Goal: Task Accomplishment & Management: Complete application form

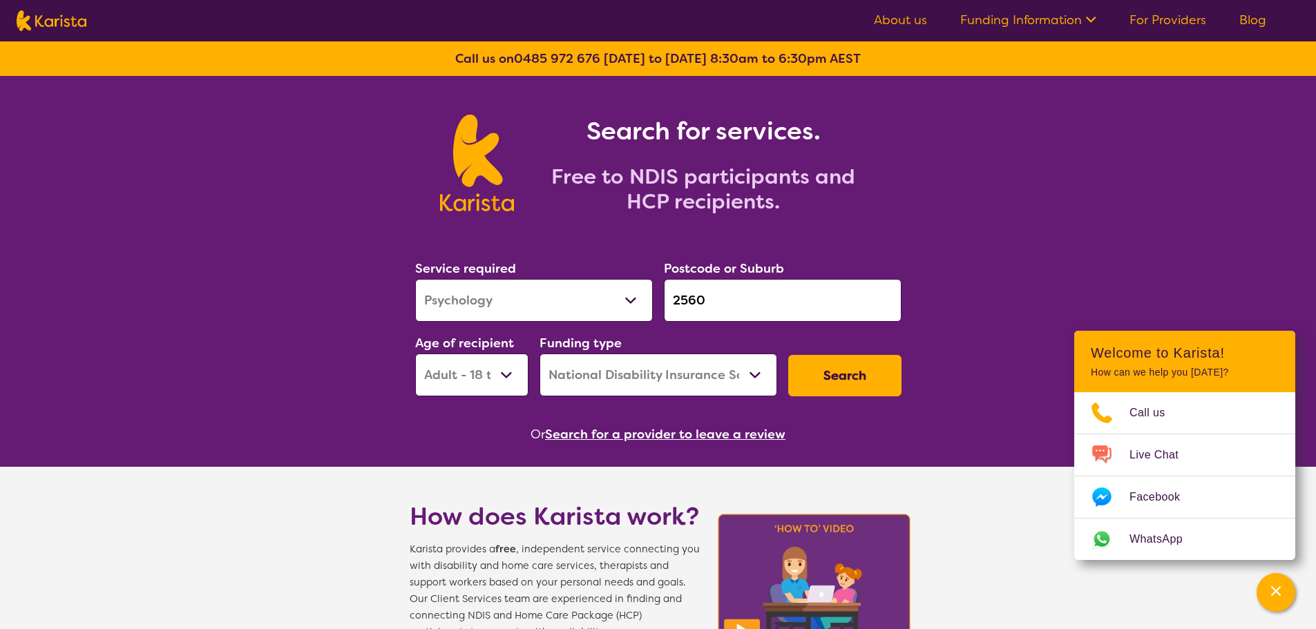
select select "Psychology"
select select "AD"
select select "NDIS"
click at [540, 289] on select "Allied Health Assistant Assessment ([MEDICAL_DATA] or [MEDICAL_DATA]) Behaviour…" at bounding box center [534, 300] width 238 height 43
select select "Support worker"
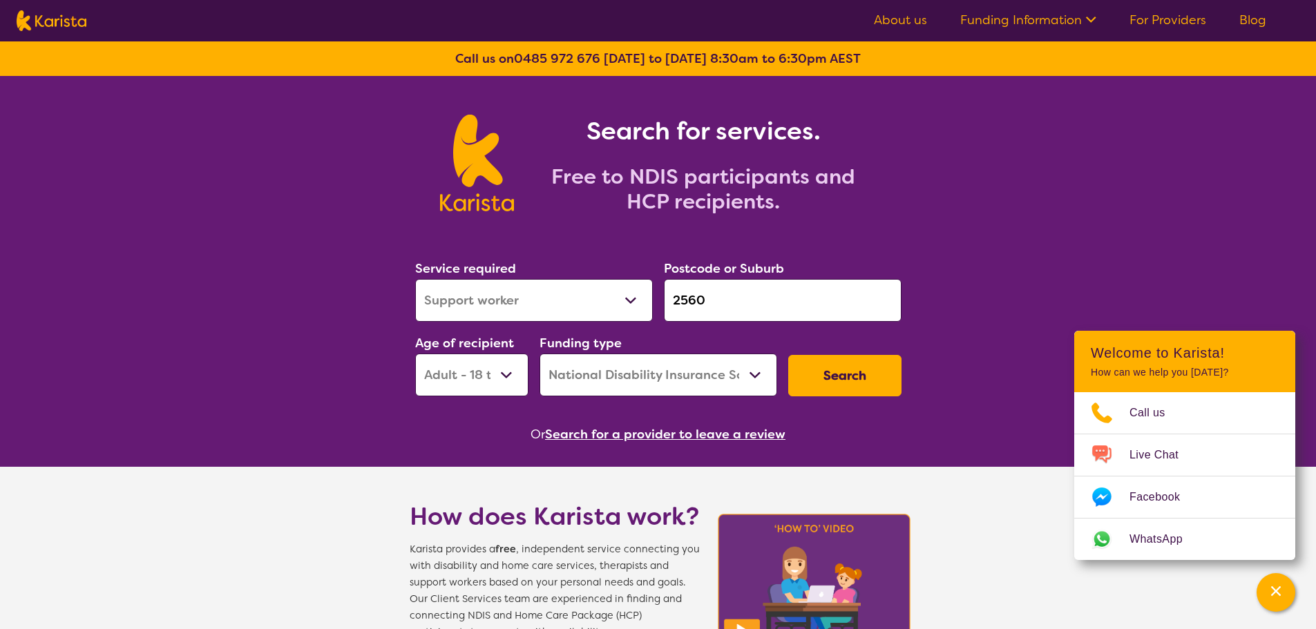
click at [415, 279] on select "Allied Health Assistant Assessment ([MEDICAL_DATA] or [MEDICAL_DATA]) Behaviour…" at bounding box center [534, 300] width 238 height 43
drag, startPoint x: 726, startPoint y: 297, endPoint x: 620, endPoint y: 301, distance: 105.8
click at [621, 301] on div "Service required Allied Health Assistant Assessment ([MEDICAL_DATA] or [MEDICAL…" at bounding box center [658, 327] width 497 height 149
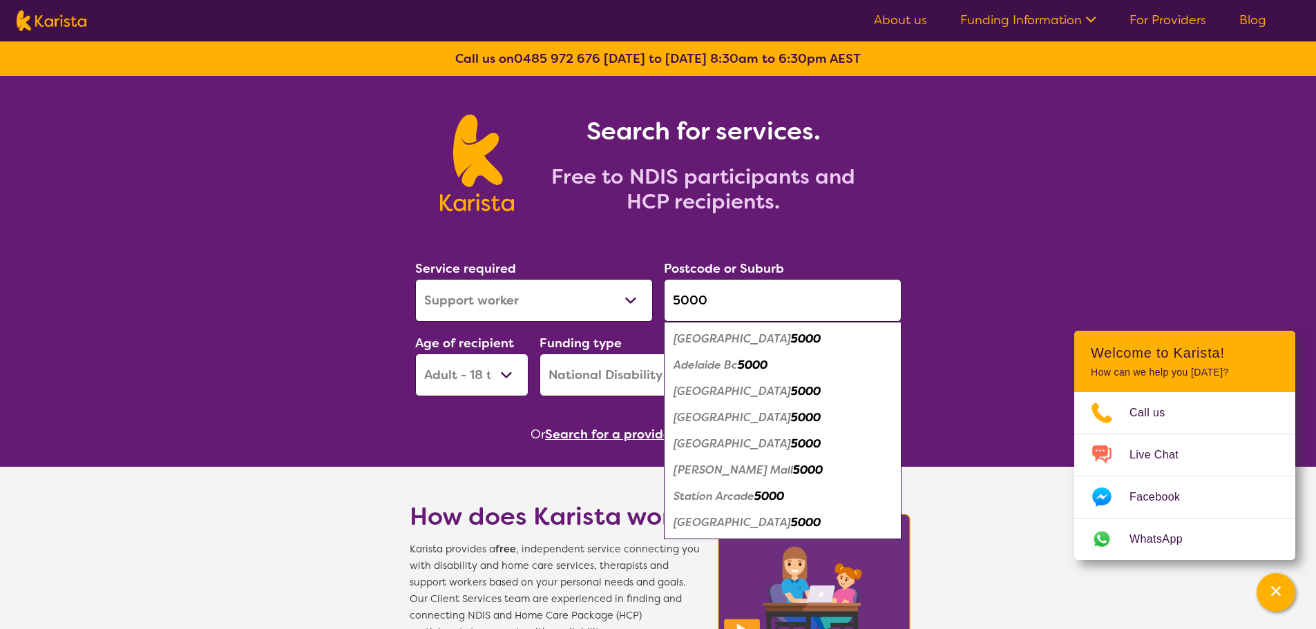
type input "5000"
drag, startPoint x: 757, startPoint y: 334, endPoint x: 828, endPoint y: 344, distance: 71.8
click at [756, 334] on div "Adelaide 5000" at bounding box center [783, 339] width 224 height 26
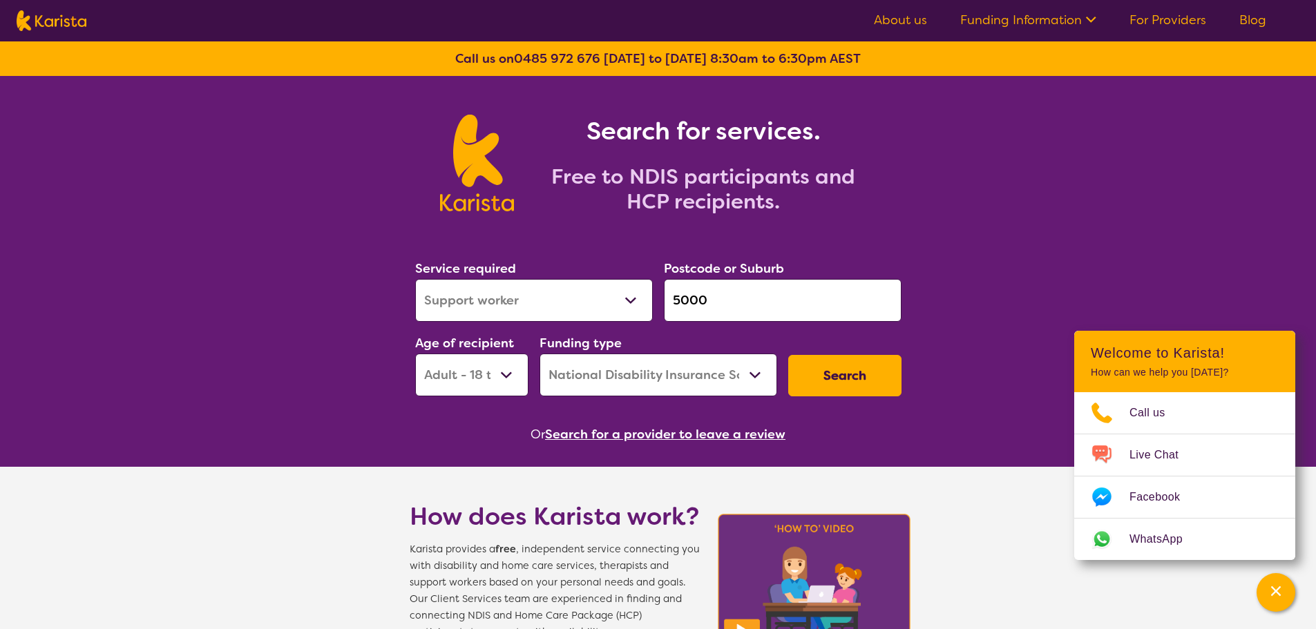
click at [855, 379] on button "Search" at bounding box center [844, 375] width 113 height 41
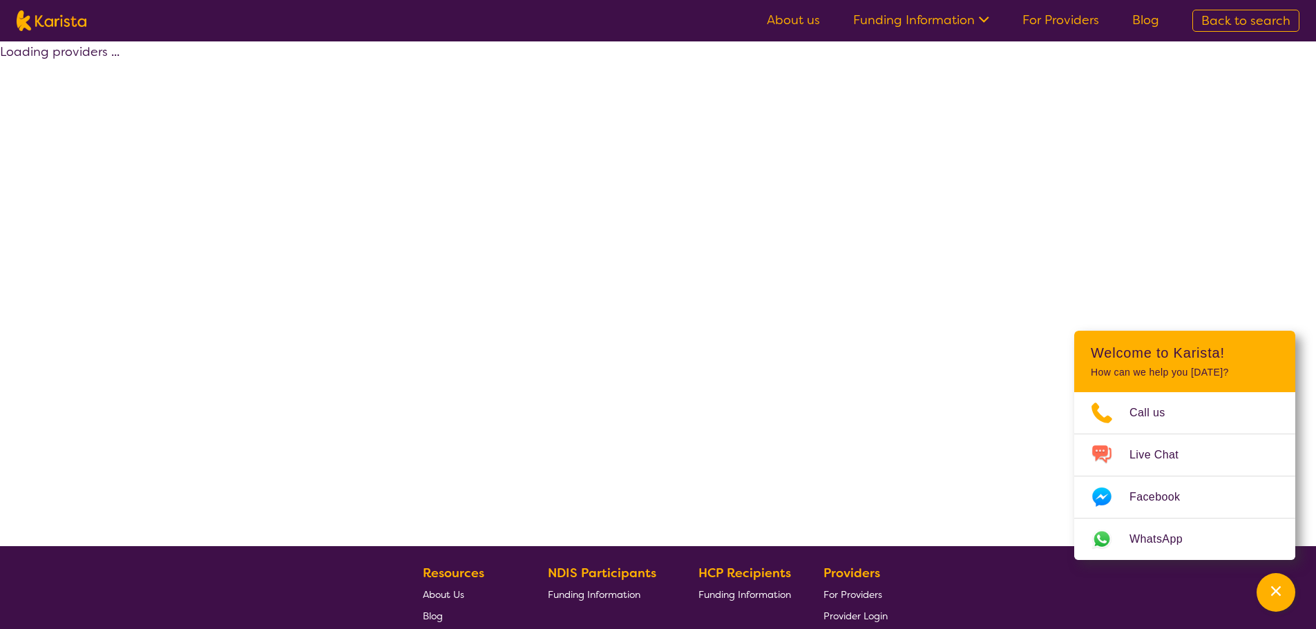
select select "by_score"
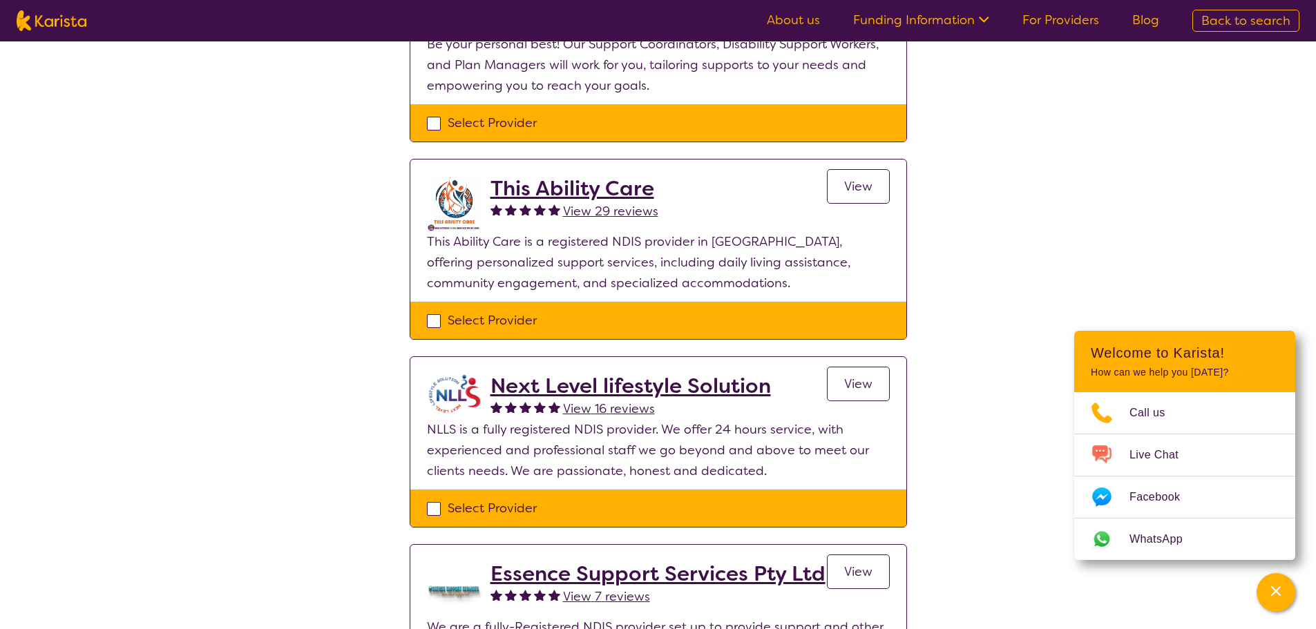
scroll to position [207, 0]
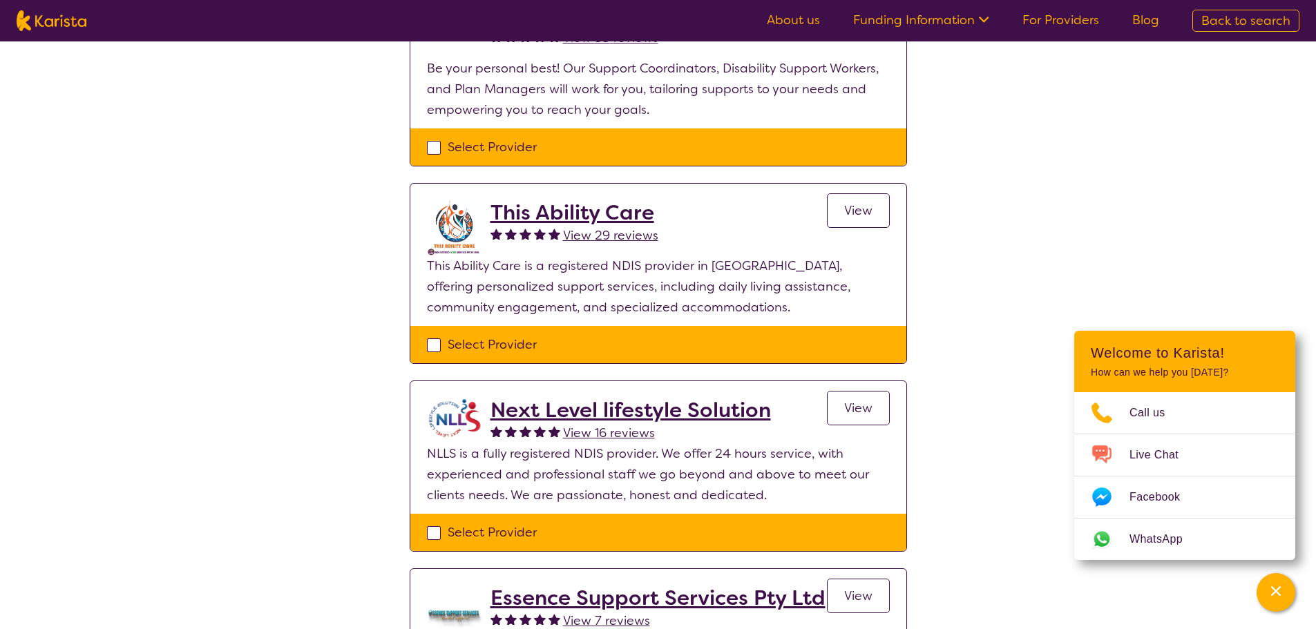
drag, startPoint x: 826, startPoint y: 245, endPoint x: 1196, endPoint y: 254, distance: 369.7
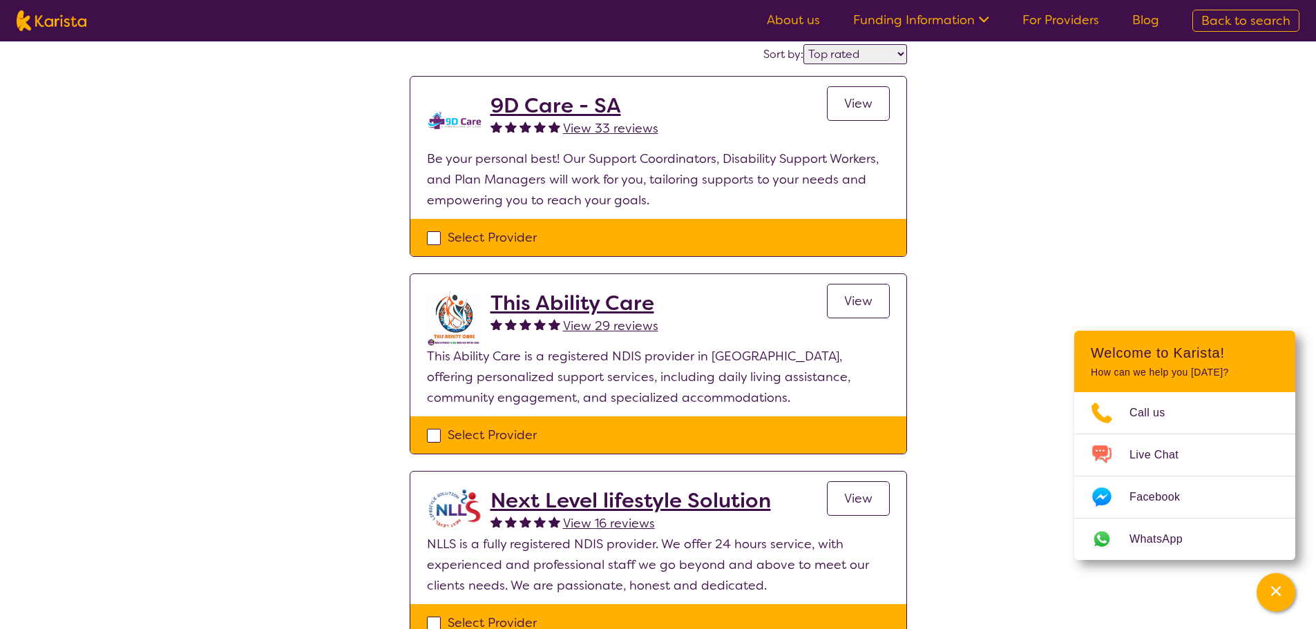
scroll to position [0, 0]
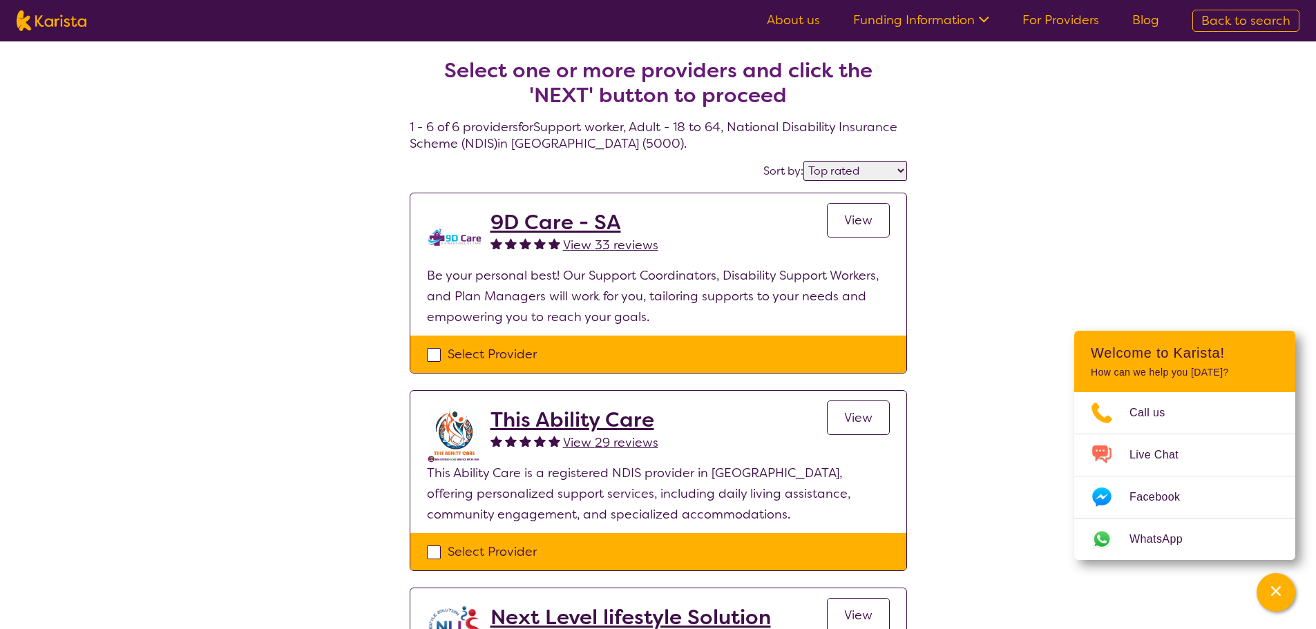
click at [51, 21] on img at bounding box center [52, 20] width 70 height 21
select select "Support worker"
select select "AD"
select select "NDIS"
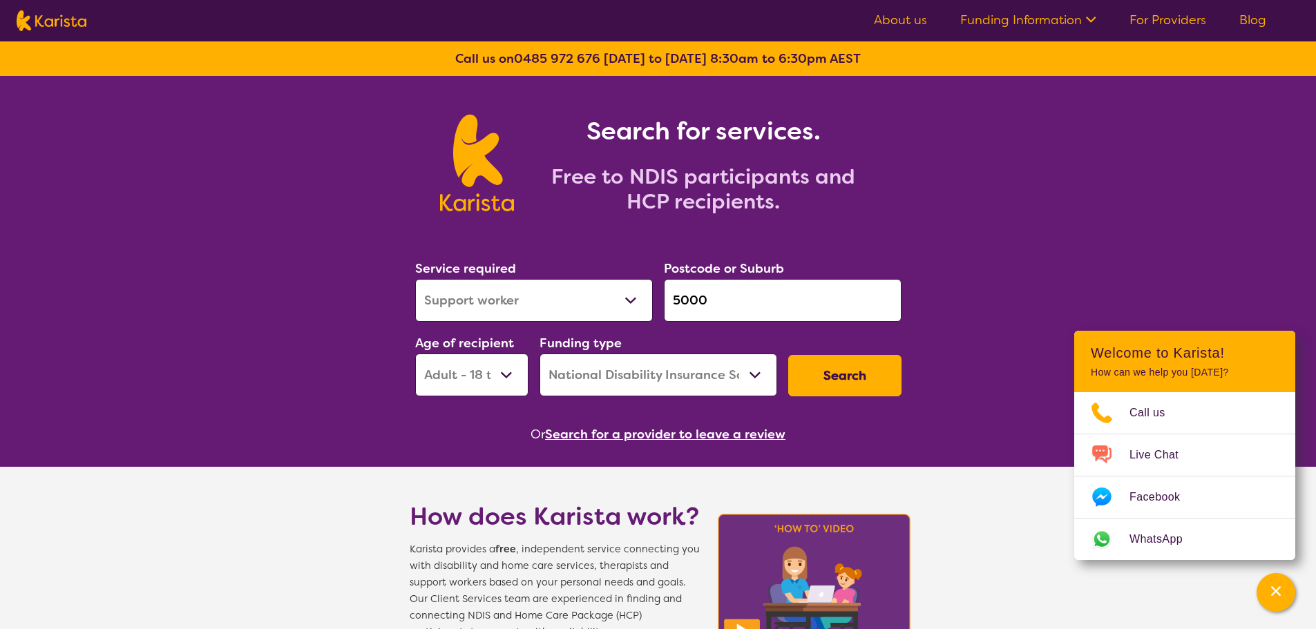
click at [529, 292] on select "Allied Health Assistant Assessment ([MEDICAL_DATA] or [MEDICAL_DATA]) Behaviour…" at bounding box center [534, 300] width 238 height 43
click at [415, 279] on select "Allied Health Assistant Assessment ([MEDICAL_DATA] or [MEDICAL_DATA]) Behaviour…" at bounding box center [534, 300] width 238 height 43
click at [751, 308] on input "5000" at bounding box center [783, 300] width 238 height 43
drag, startPoint x: 733, startPoint y: 307, endPoint x: 580, endPoint y: 312, distance: 153.4
click at [581, 312] on div "Service required Allied Health Assistant Assessment ([MEDICAL_DATA] or [MEDICAL…" at bounding box center [658, 327] width 497 height 149
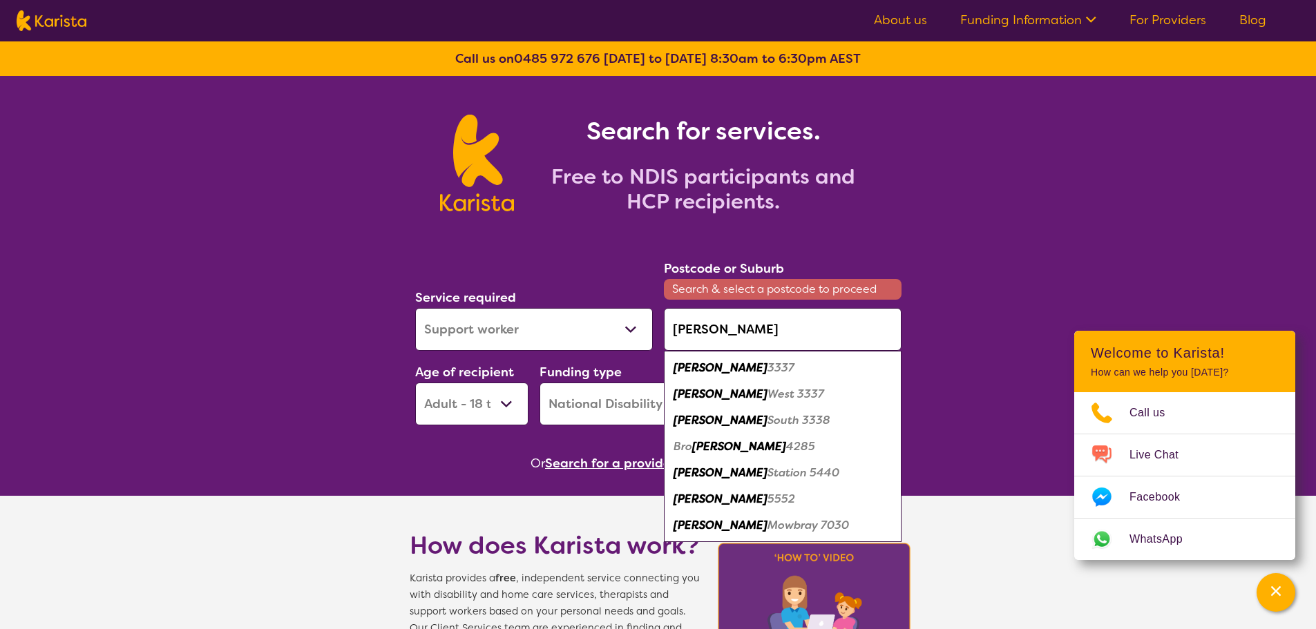
click at [740, 358] on div "[PERSON_NAME] 3337" at bounding box center [783, 368] width 224 height 26
type input "3337"
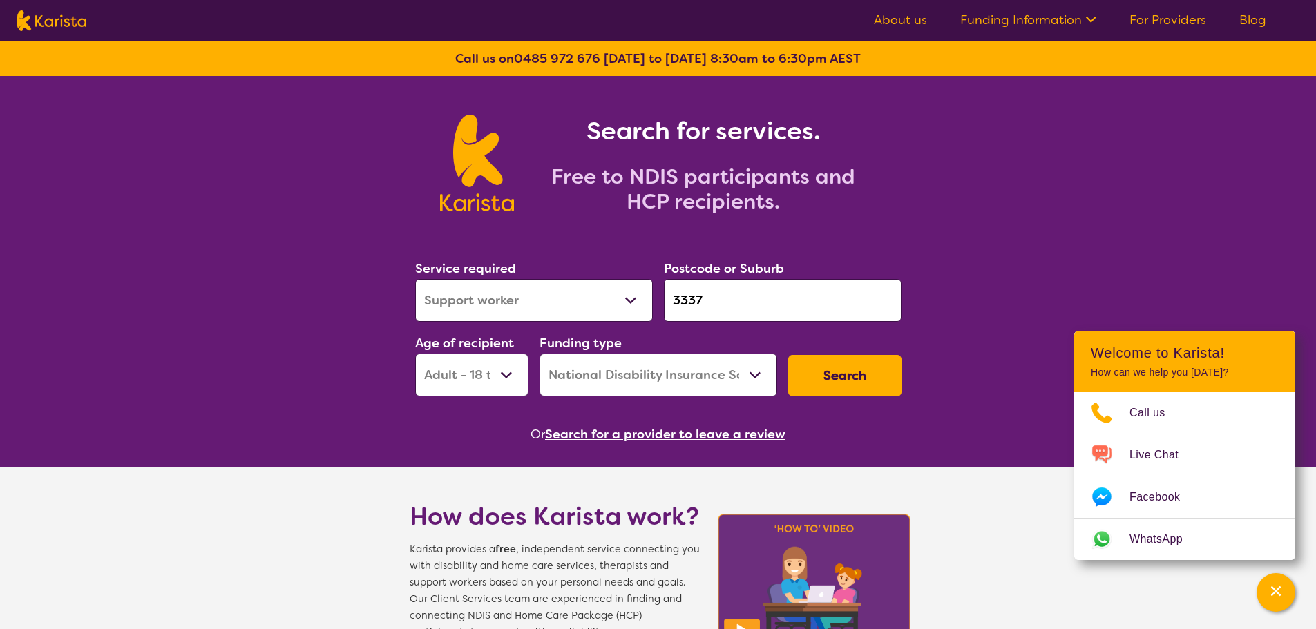
click at [467, 372] on select "Early Childhood - 0 to 9 Child - 10 to 11 Adolescent - 12 to 17 Adult - 18 to 6…" at bounding box center [471, 375] width 113 height 43
click at [415, 354] on select "Early Childhood - 0 to 9 Child - 10 to 11 Adolescent - 12 to 17 Adult - 18 to 6…" at bounding box center [471, 375] width 113 height 43
click at [639, 371] on select "Home Care Package (HCP) National Disability Insurance Scheme (NDIS) I don't know" at bounding box center [659, 375] width 238 height 43
click at [540, 354] on select "Home Care Package (HCP) National Disability Insurance Scheme (NDIS) I don't know" at bounding box center [659, 375] width 238 height 43
click at [824, 377] on button "Search" at bounding box center [844, 375] width 113 height 41
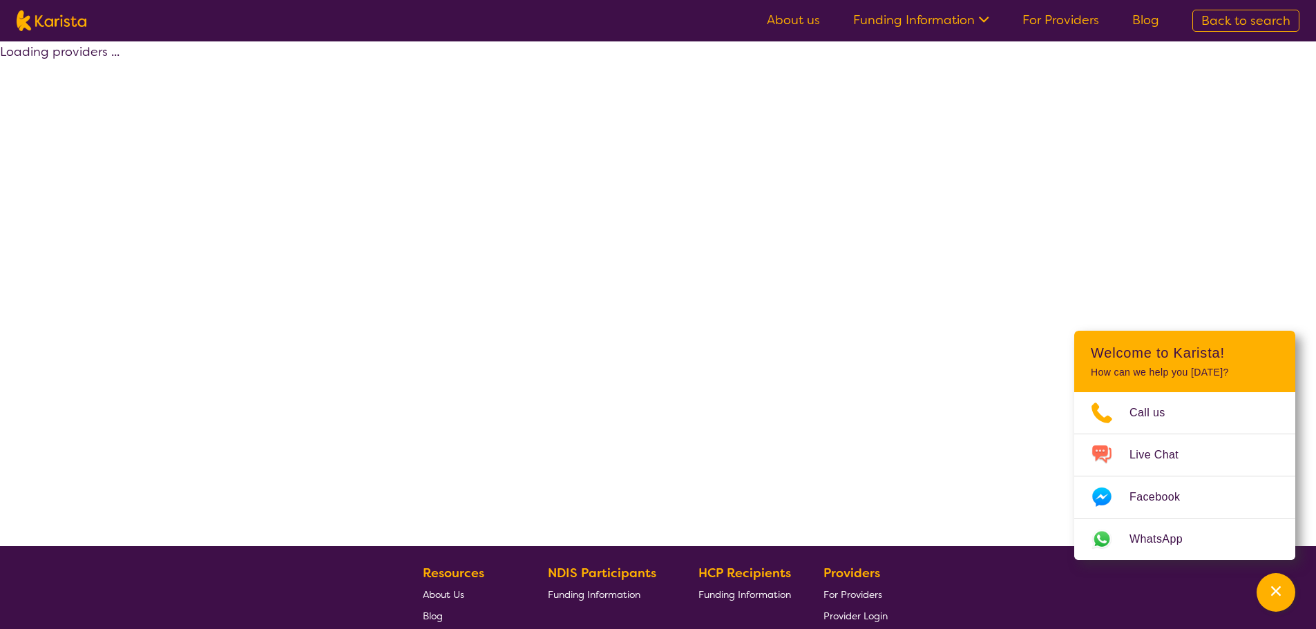
select select "by_score"
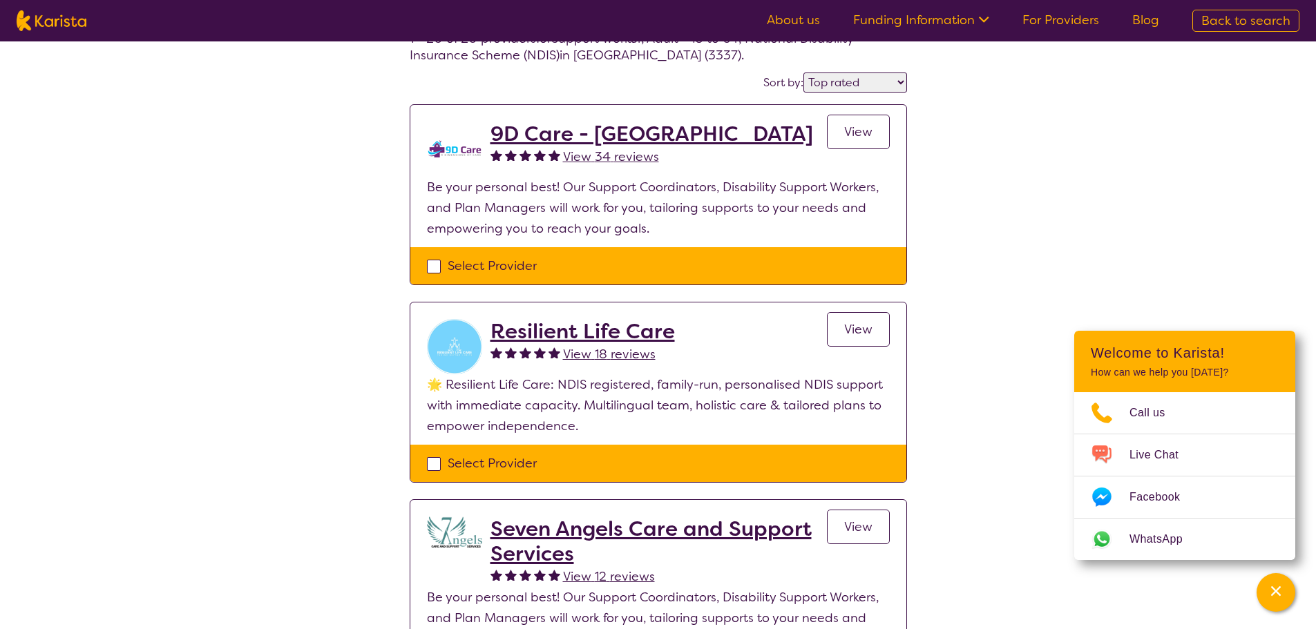
scroll to position [69, 0]
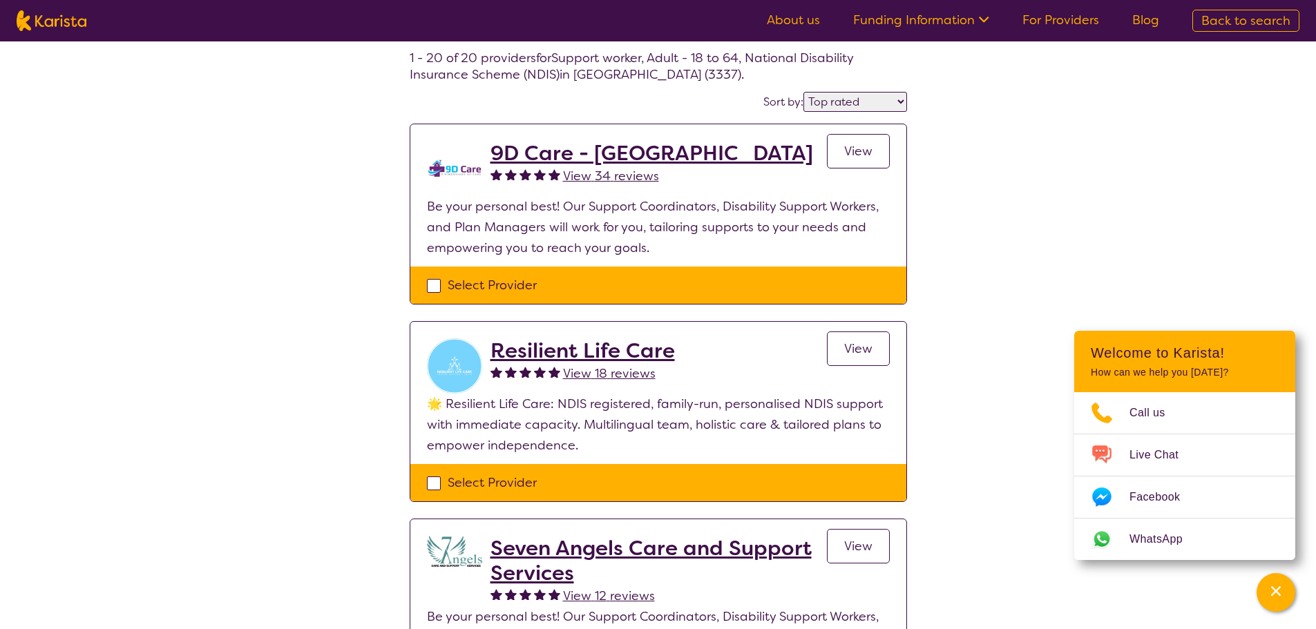
click at [853, 146] on span "View" at bounding box center [858, 151] width 28 height 17
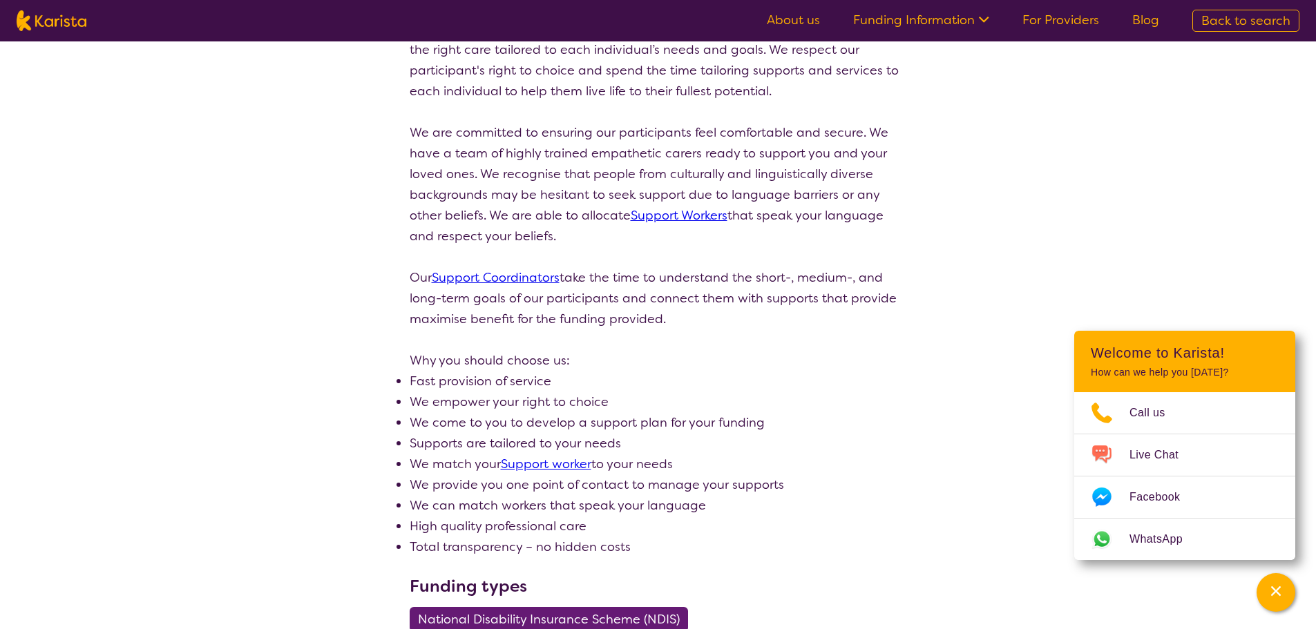
scroll to position [276, 0]
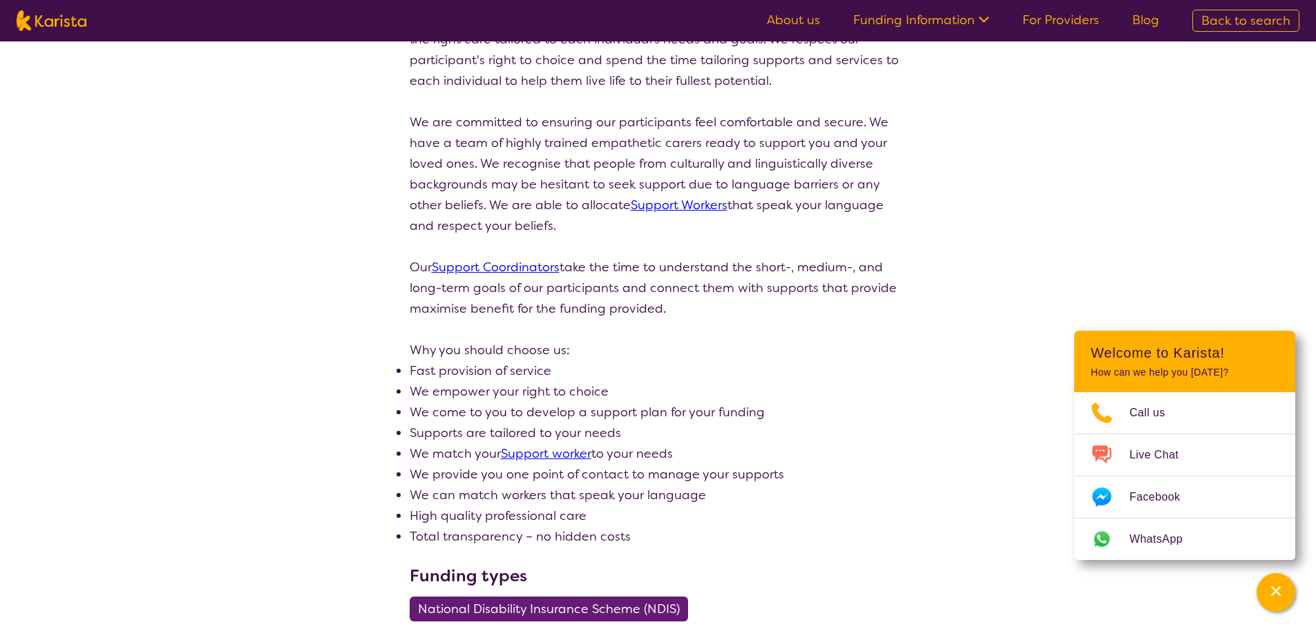
select select "by_score"
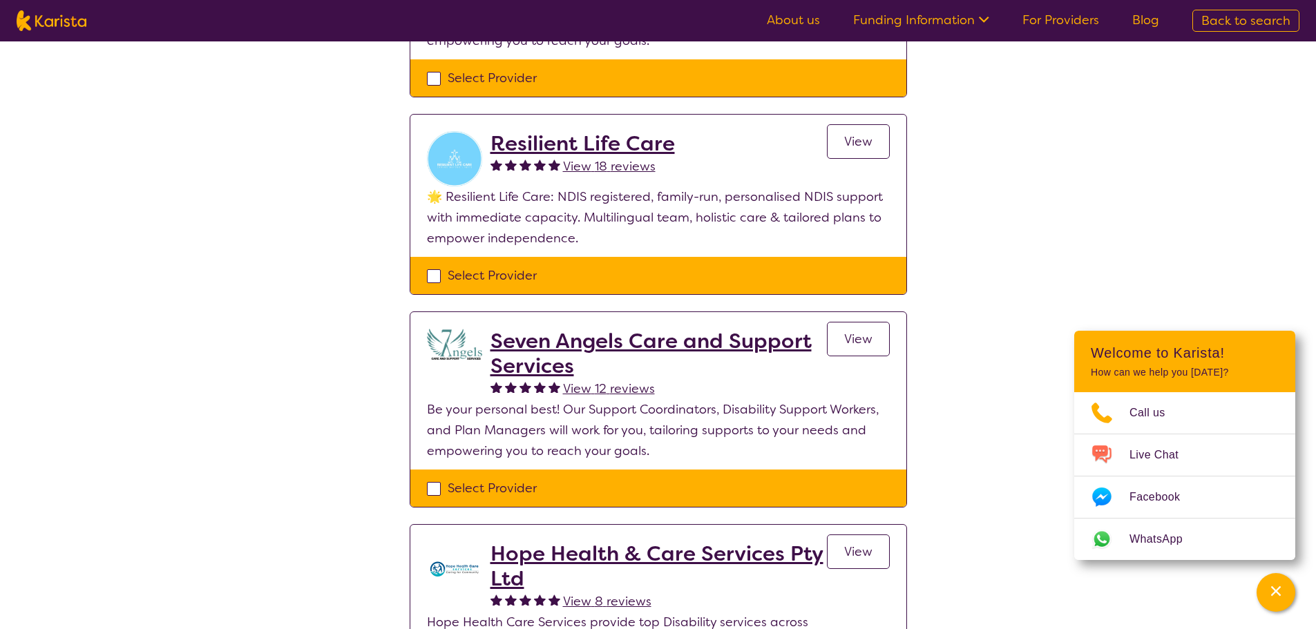
scroll to position [69, 0]
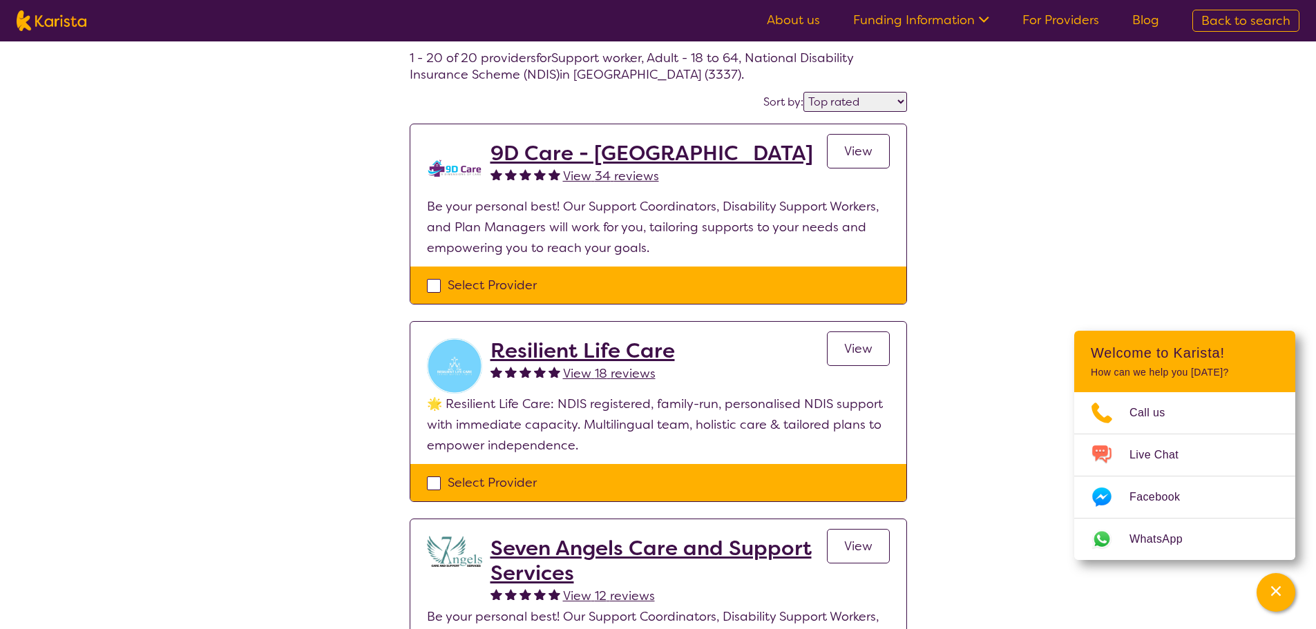
click at [435, 289] on div "Select Provider" at bounding box center [658, 285] width 463 height 21
checkbox input "true"
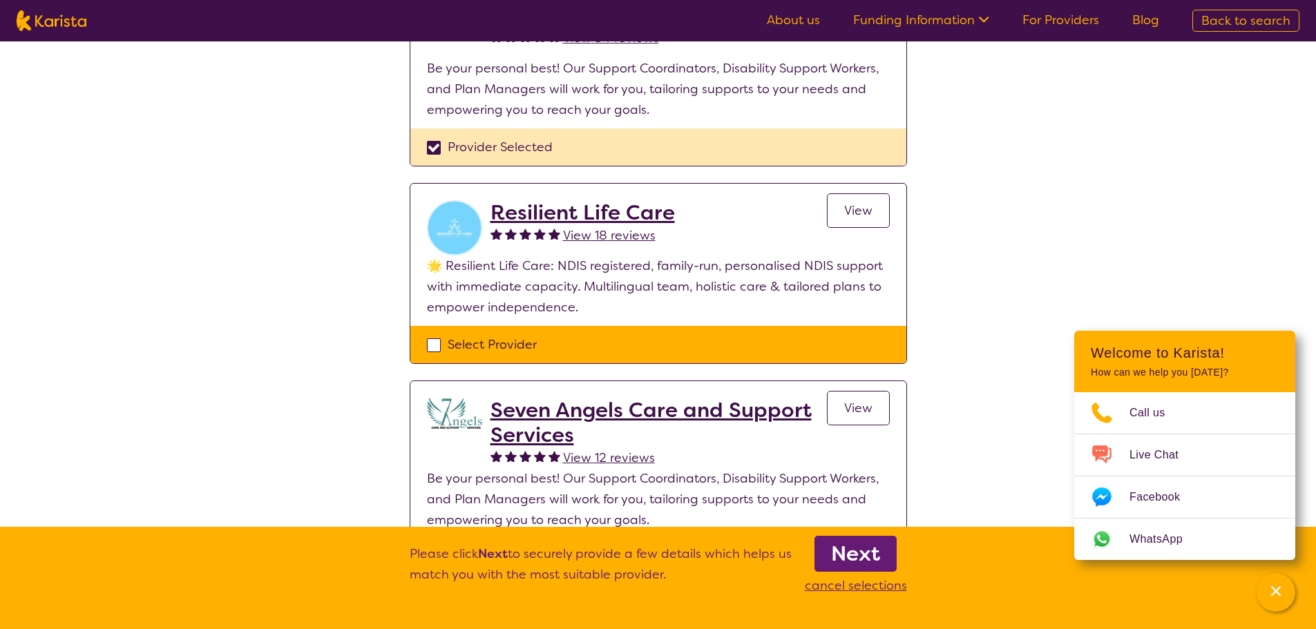
drag, startPoint x: 436, startPoint y: 345, endPoint x: 465, endPoint y: 351, distance: 29.7
click at [435, 345] on div "Select Provider" at bounding box center [658, 344] width 463 height 21
checkbox input "true"
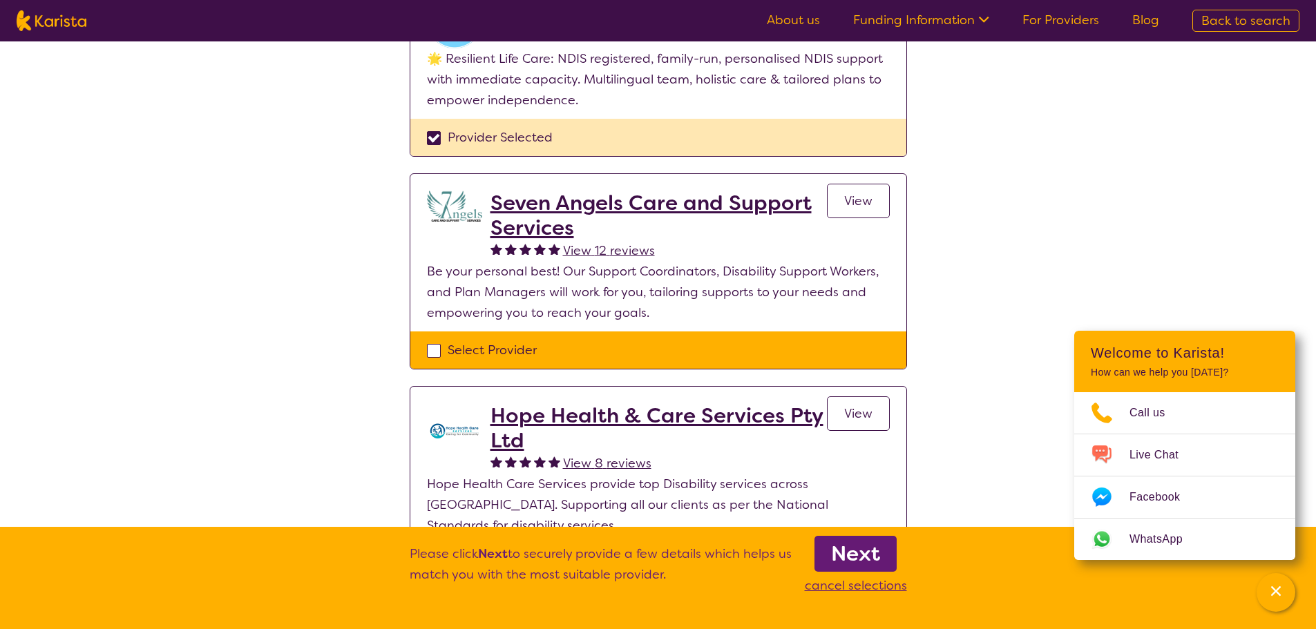
click at [434, 353] on div "Select Provider" at bounding box center [658, 350] width 463 height 21
checkbox input "true"
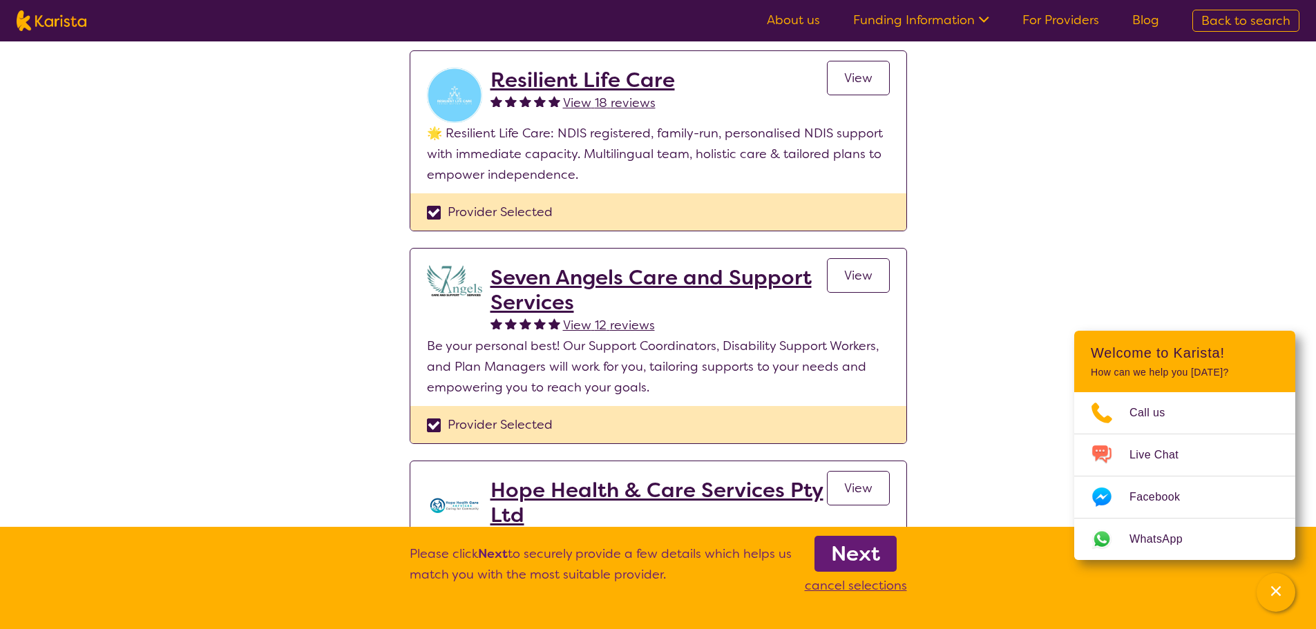
scroll to position [345, 0]
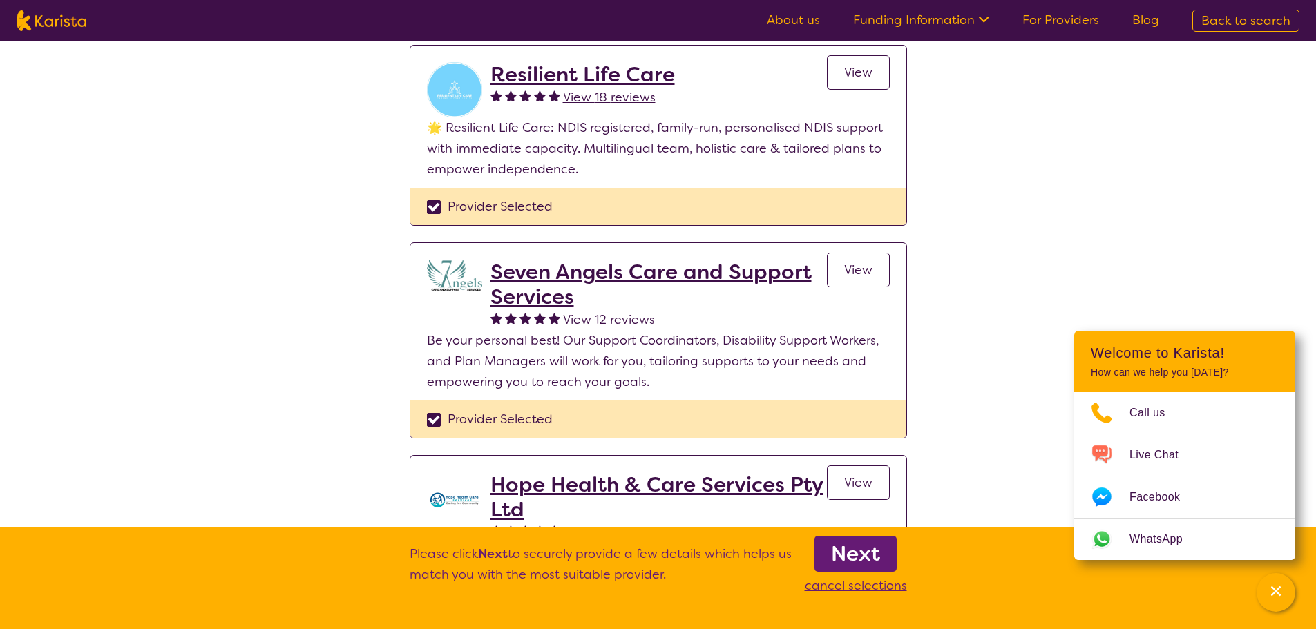
click at [858, 556] on b "Next" at bounding box center [855, 554] width 49 height 28
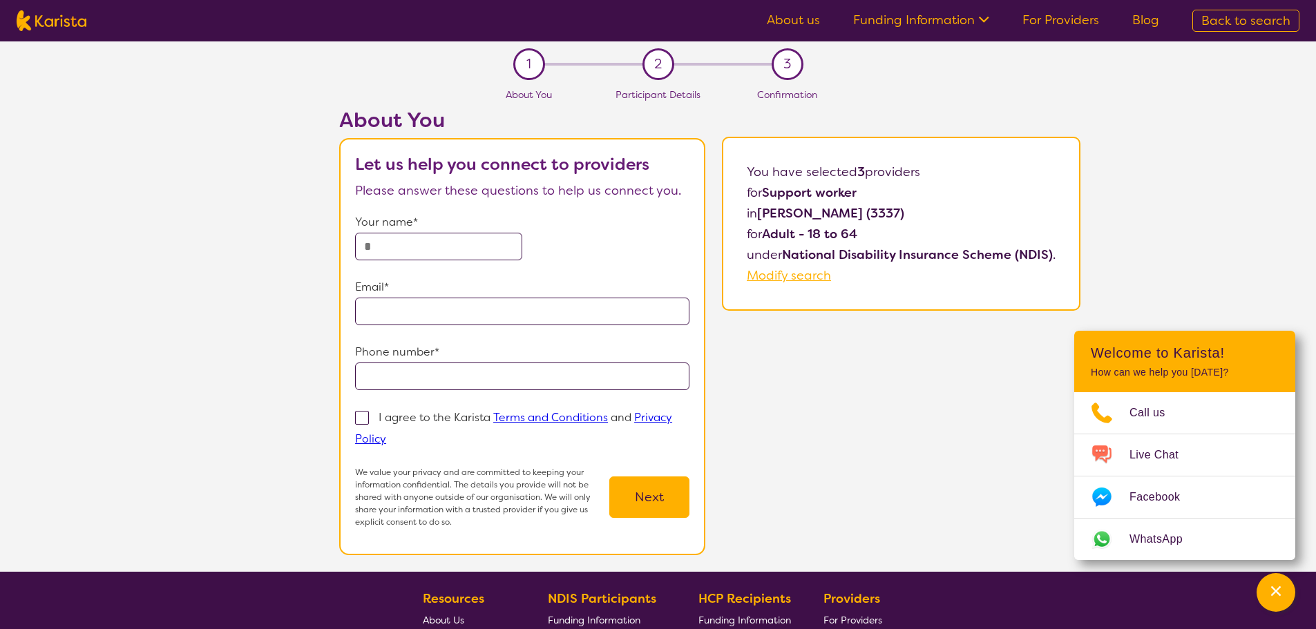
select select "by_score"
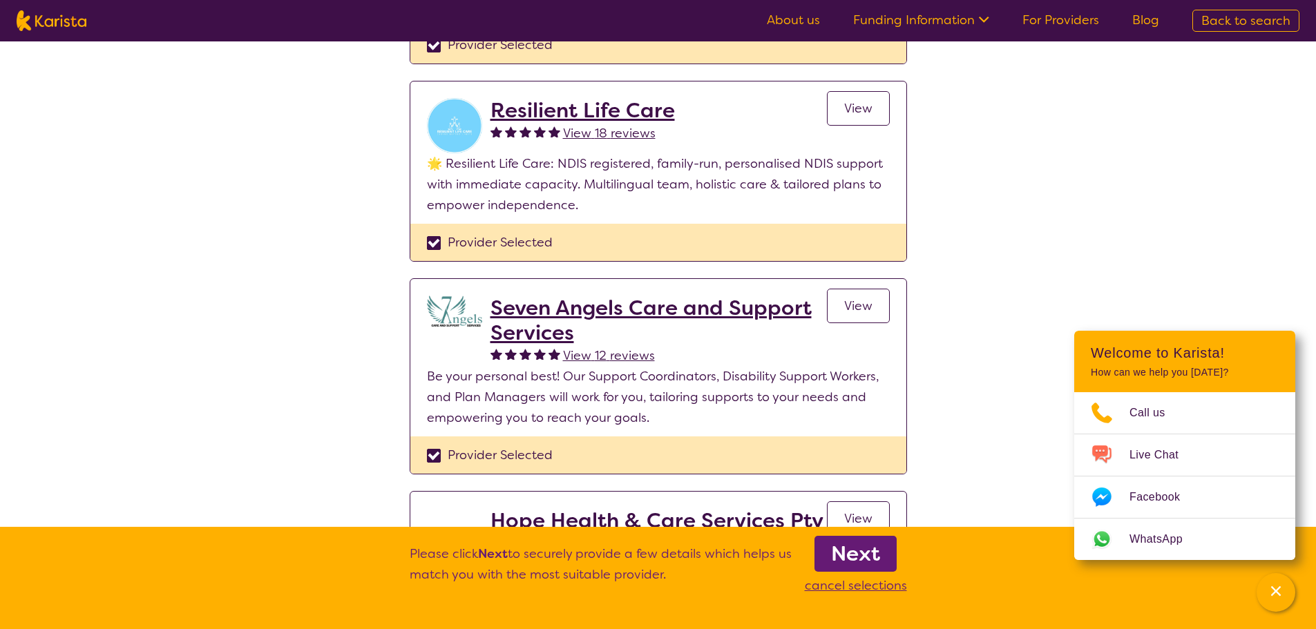
scroll to position [276, 0]
